Goal: Navigation & Orientation: Find specific page/section

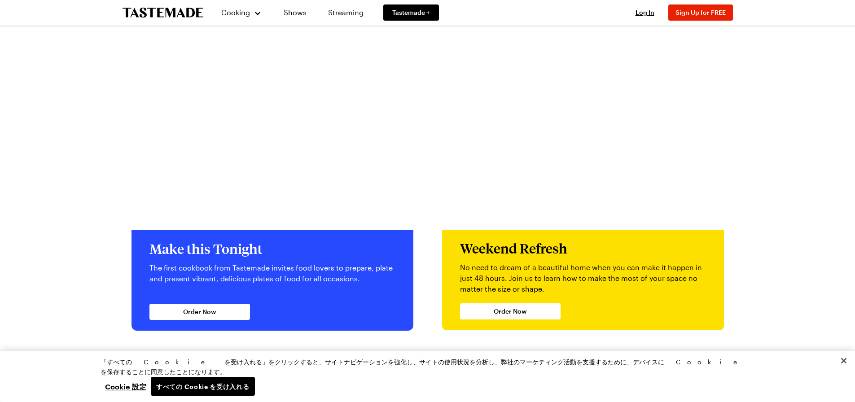
scroll to position [1656, 0]
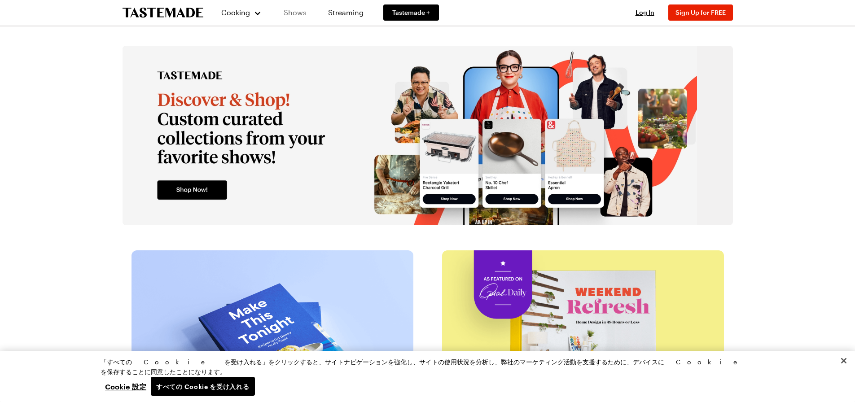
click at [299, 10] on link "Shows" at bounding box center [295, 12] width 41 height 25
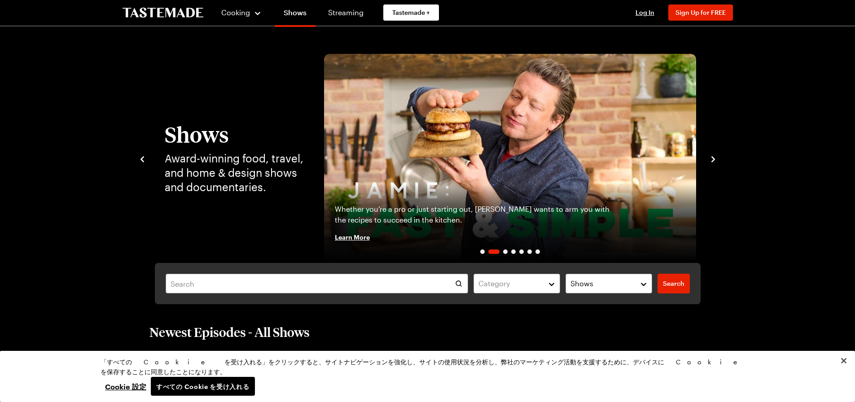
click at [557, 152] on img "2 / 7" at bounding box center [510, 158] width 372 height 209
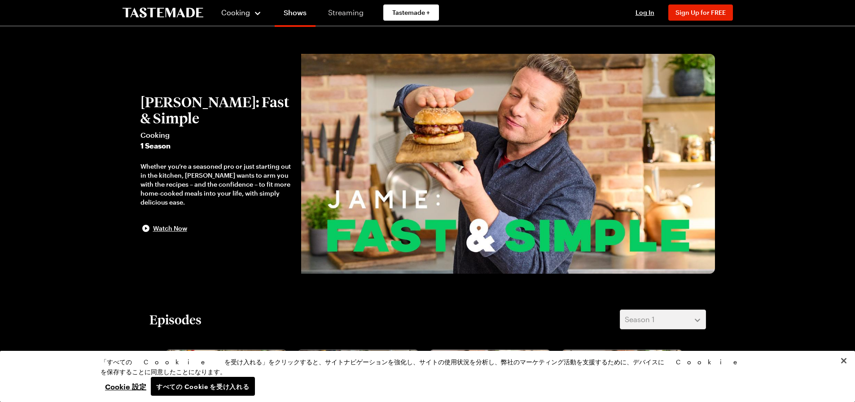
click at [346, 12] on link "Streaming" at bounding box center [345, 12] width 53 height 25
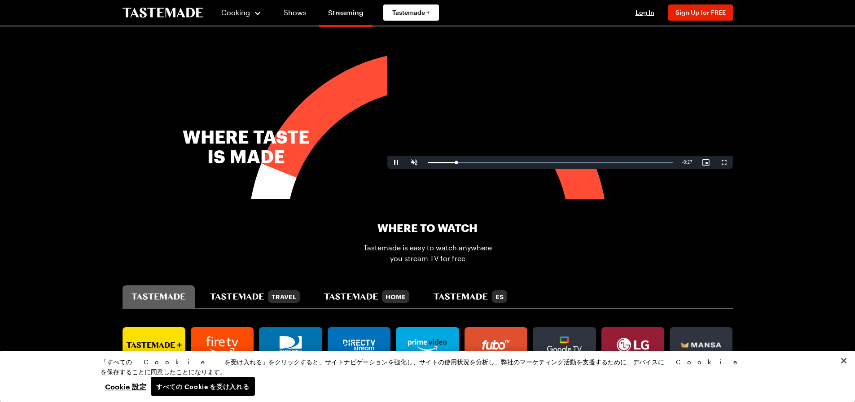
scroll to position [583, 0]
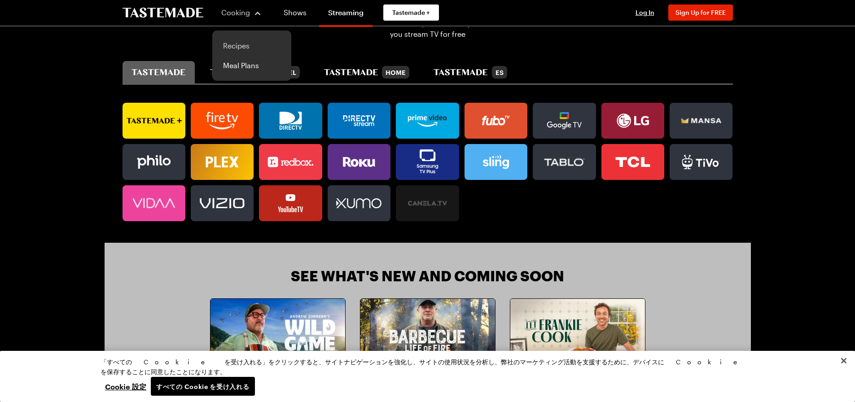
click at [229, 48] on link "Recipes" at bounding box center [252, 46] width 68 height 20
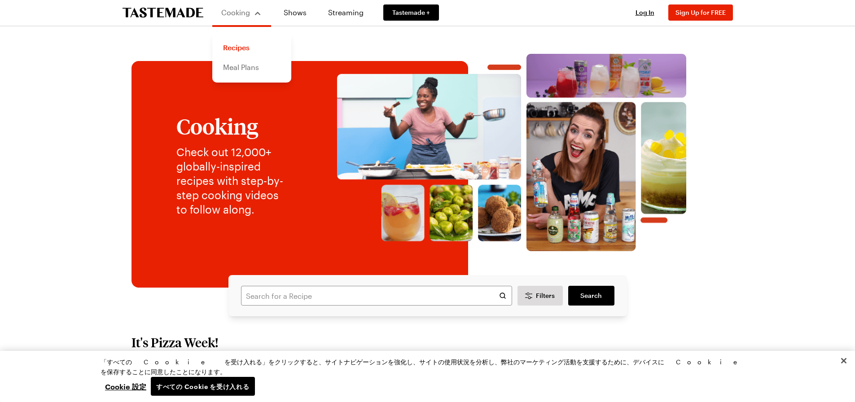
click at [236, 70] on link "Meal Plans" at bounding box center [252, 67] width 68 height 20
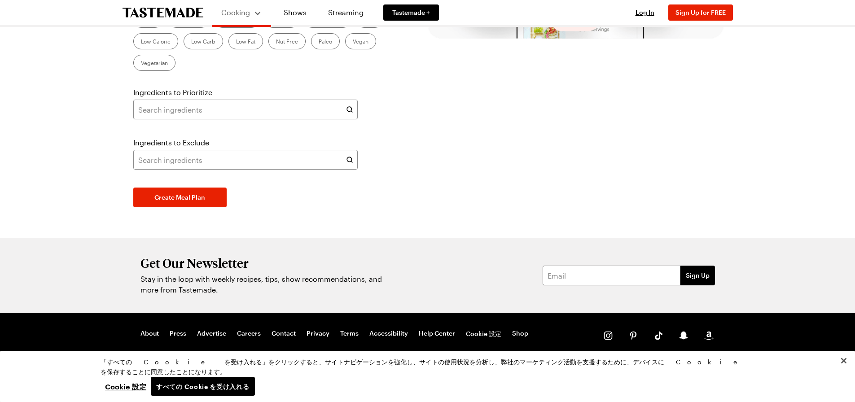
scroll to position [455, 0]
